Goal: Task Accomplishment & Management: Manage account settings

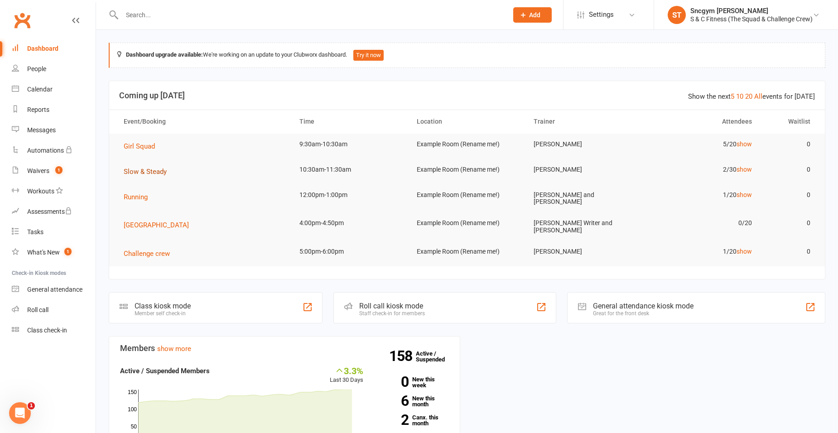
click at [141, 166] on button "Slow & Steady" at bounding box center [148, 171] width 49 height 11
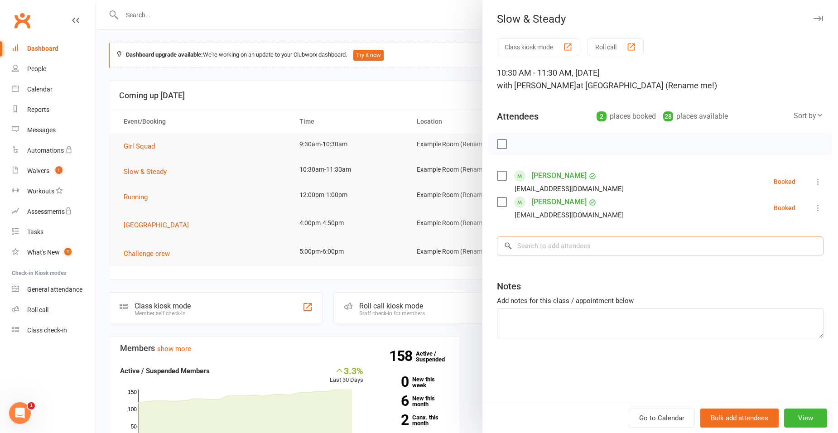
click at [561, 249] on input "search" at bounding box center [660, 246] width 327 height 19
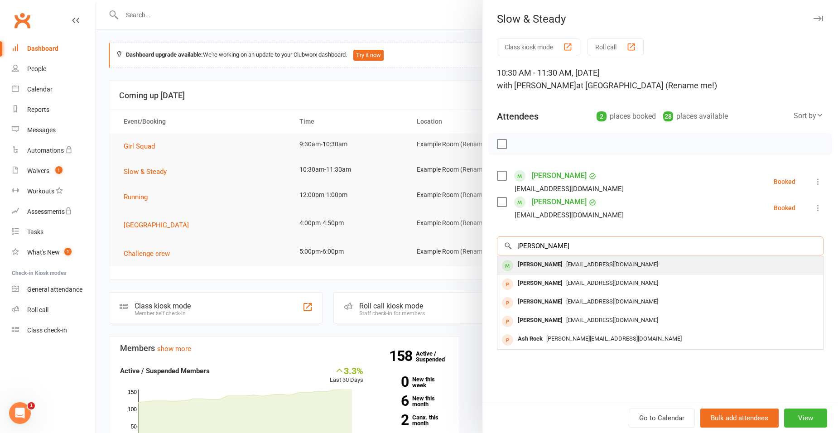
type input "leisa"
click at [528, 263] on div "Leisa Croker" at bounding box center [540, 264] width 52 height 13
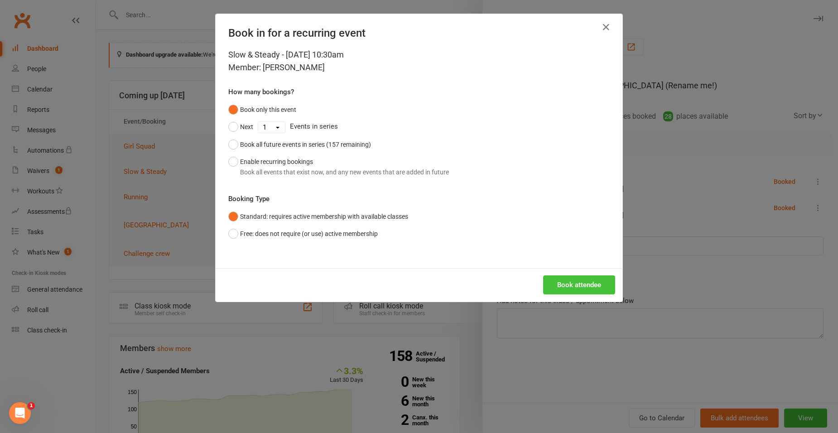
click at [556, 281] on button "Book attendee" at bounding box center [579, 285] width 72 height 19
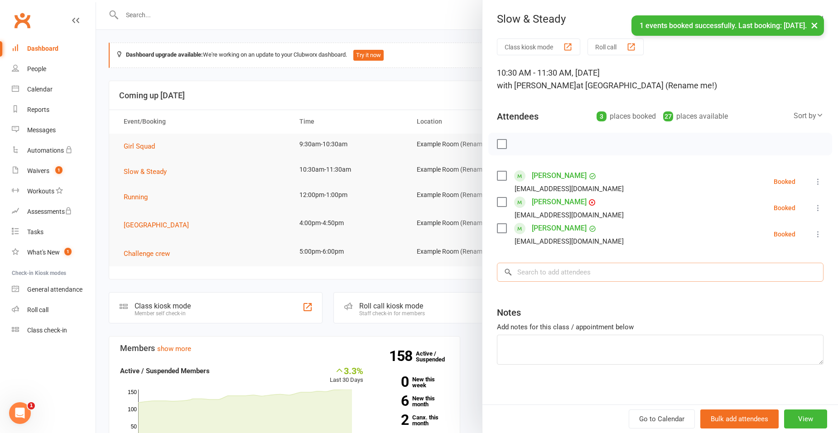
click at [560, 272] on input "search" at bounding box center [660, 272] width 327 height 19
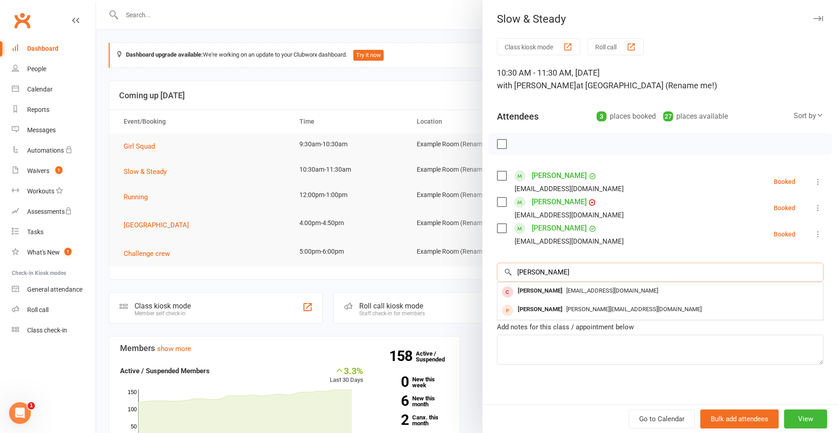
type input "kimmy"
click at [556, 273] on input "kimmy" at bounding box center [660, 272] width 327 height 19
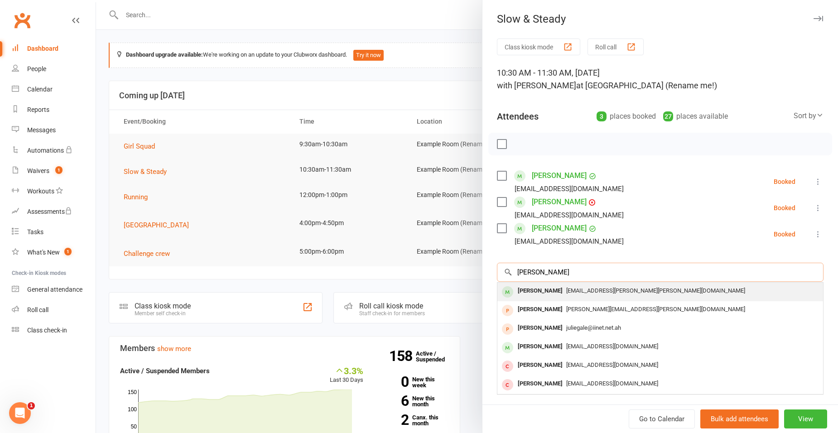
type input "janet"
click at [552, 293] on div "Janet Fischer" at bounding box center [540, 291] width 52 height 13
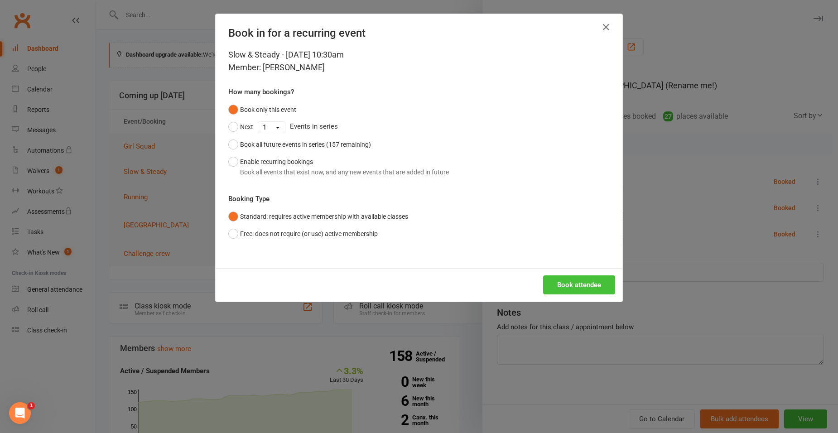
click at [554, 287] on button "Book attendee" at bounding box center [579, 285] width 72 height 19
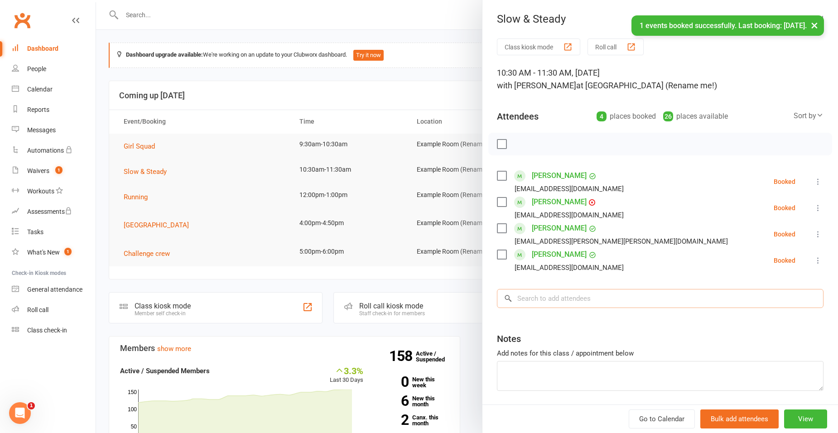
click at [553, 297] on input "search" at bounding box center [660, 298] width 327 height 19
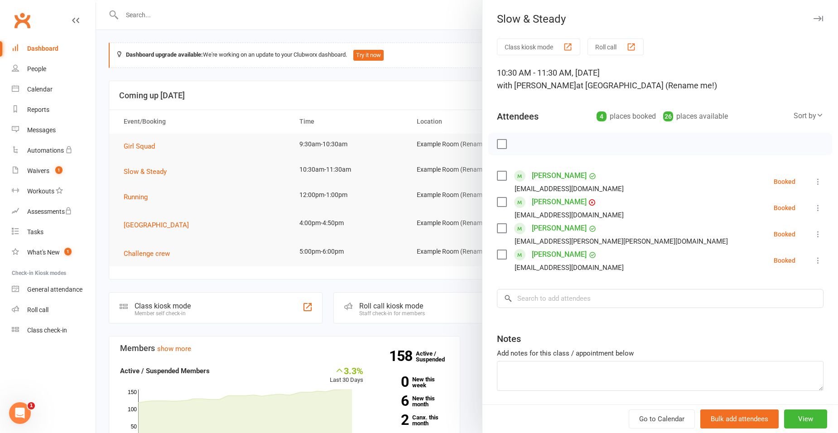
click at [585, 326] on div "Notes" at bounding box center [660, 337] width 327 height 22
click at [438, 77] on div at bounding box center [467, 216] width 742 height 433
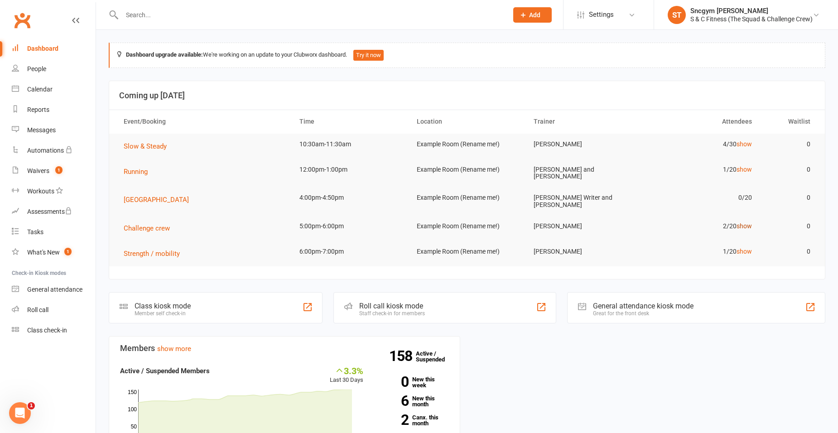
click at [745, 222] on link "show" at bounding box center [744, 225] width 15 height 7
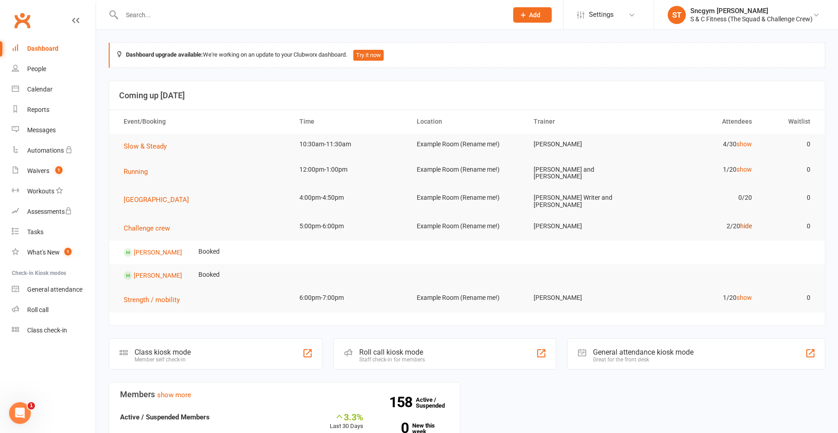
click at [745, 222] on link "hide" at bounding box center [746, 225] width 12 height 7
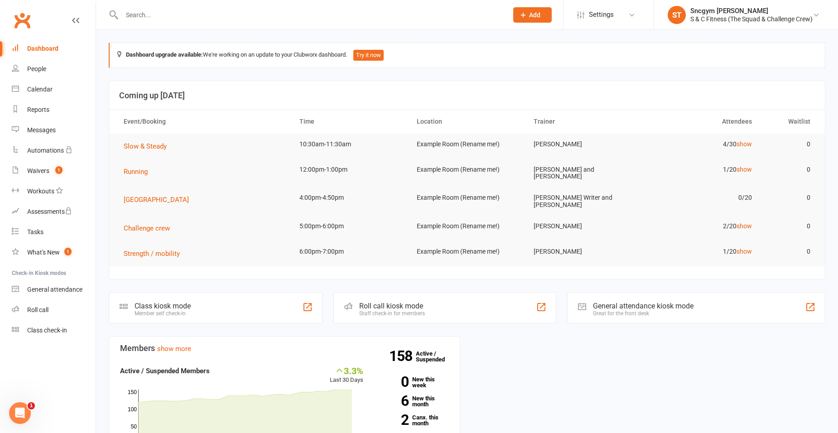
click at [747, 250] on td "1/20 show" at bounding box center [701, 251] width 117 height 21
click at [747, 248] on link "show" at bounding box center [744, 251] width 15 height 7
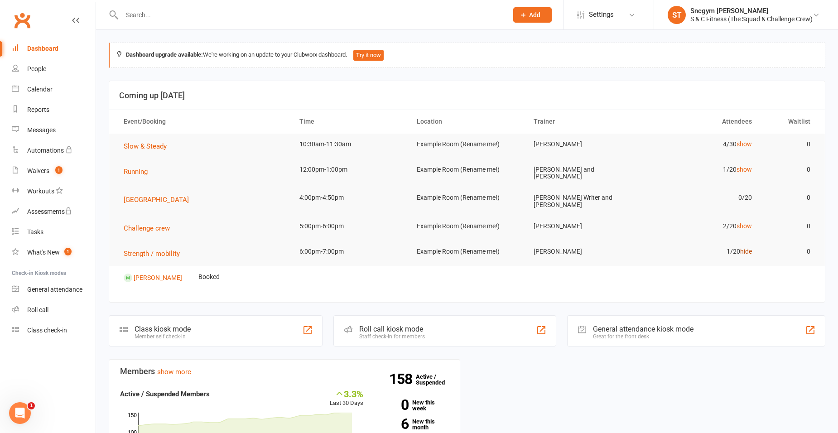
click at [747, 248] on link "hide" at bounding box center [746, 251] width 12 height 7
